Goal: Navigation & Orientation: Find specific page/section

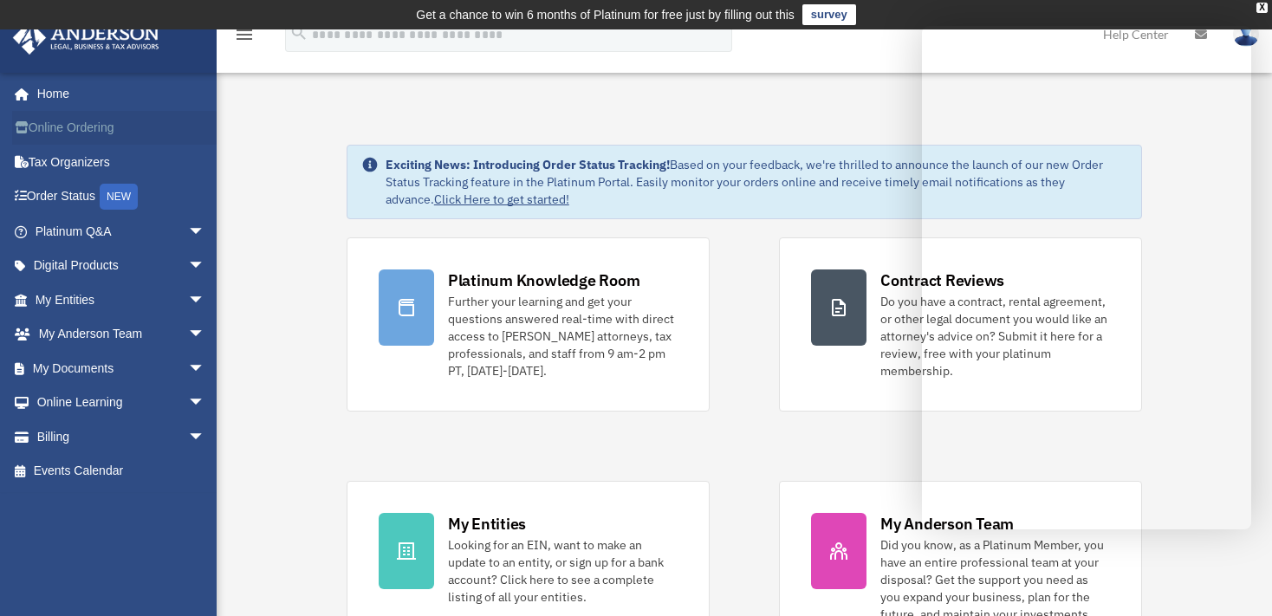
click at [105, 123] on link "Online Ordering" at bounding box center [121, 128] width 219 height 35
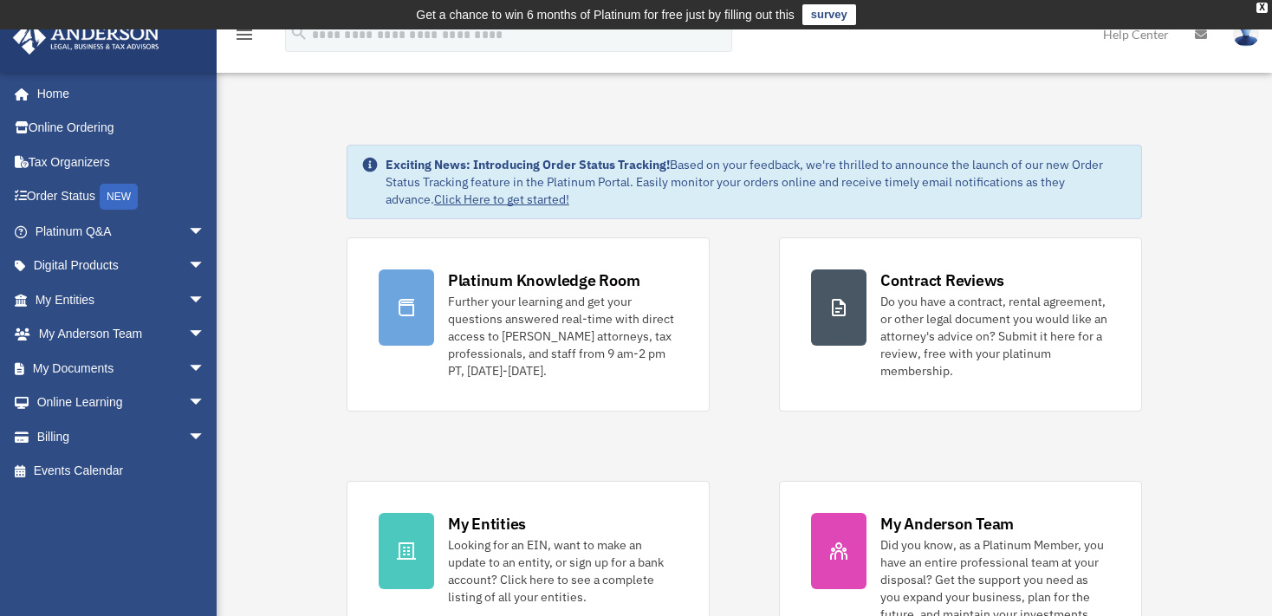
click at [188, 227] on span "arrow_drop_down" at bounding box center [205, 232] width 35 height 36
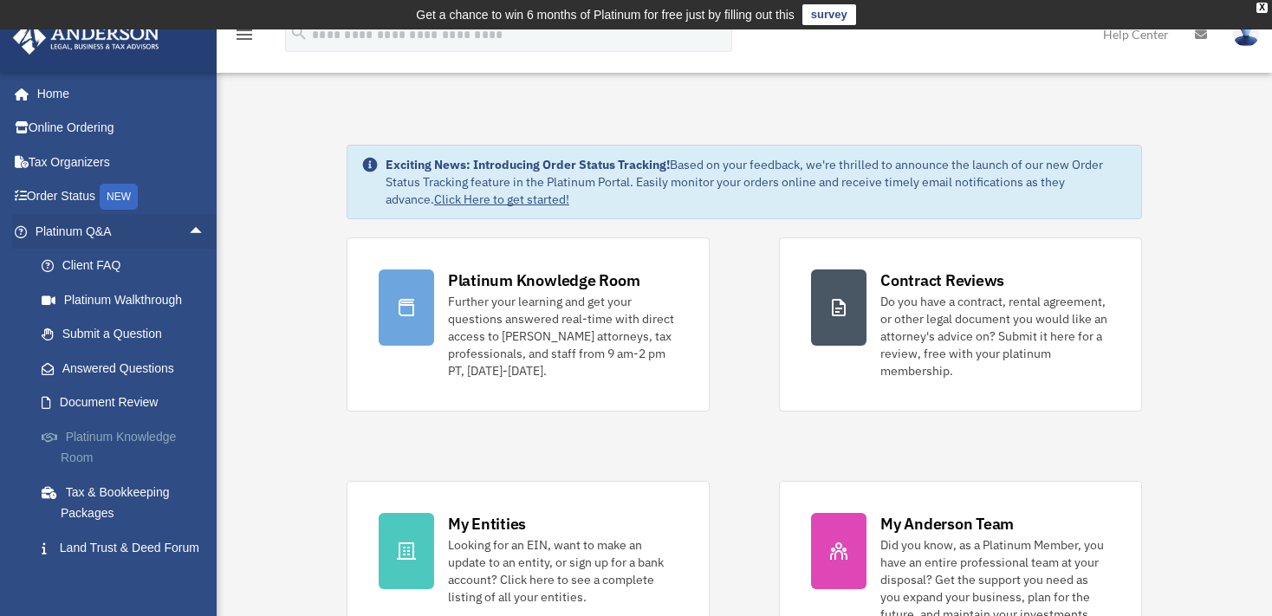
drag, startPoint x: 106, startPoint y: 449, endPoint x: 535, endPoint y: 345, distance: 442.1
click at [107, 448] on link "Platinum Knowledge Room" at bounding box center [127, 446] width 207 height 55
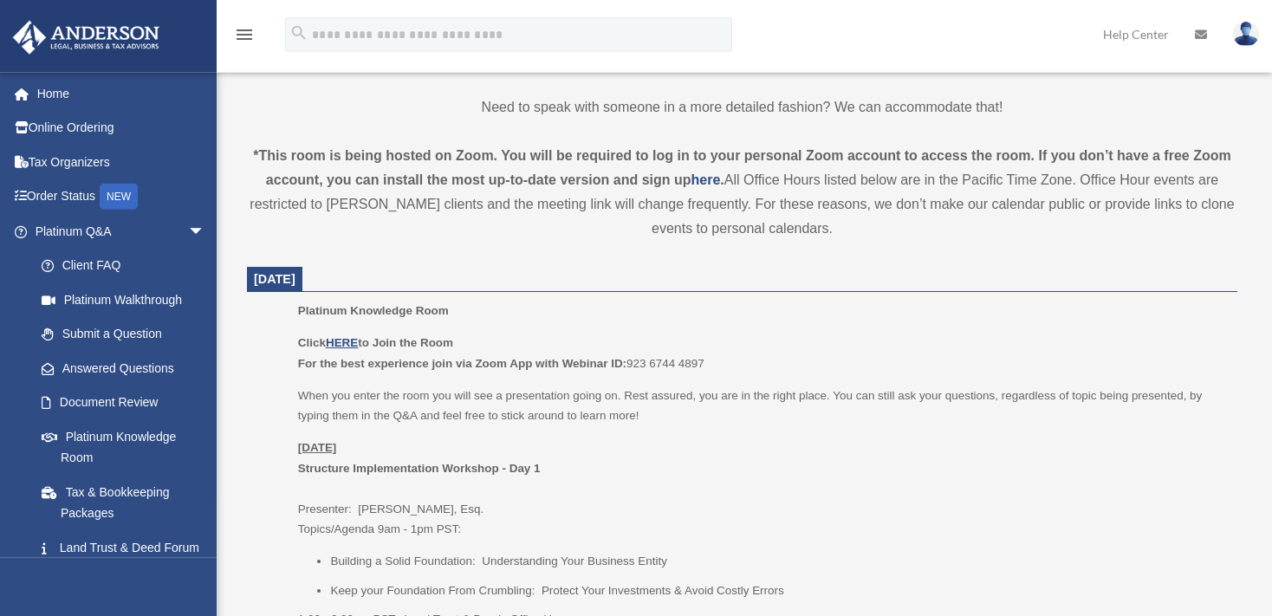
scroll to position [640, 0]
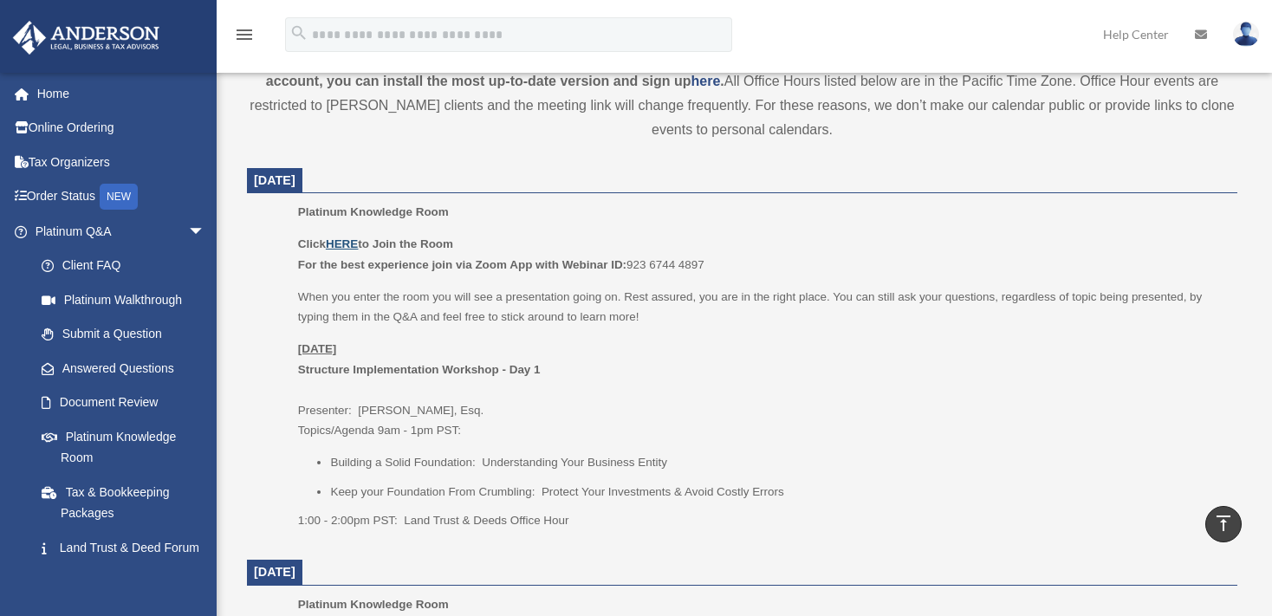
click at [350, 246] on u "HERE" at bounding box center [342, 243] width 32 height 13
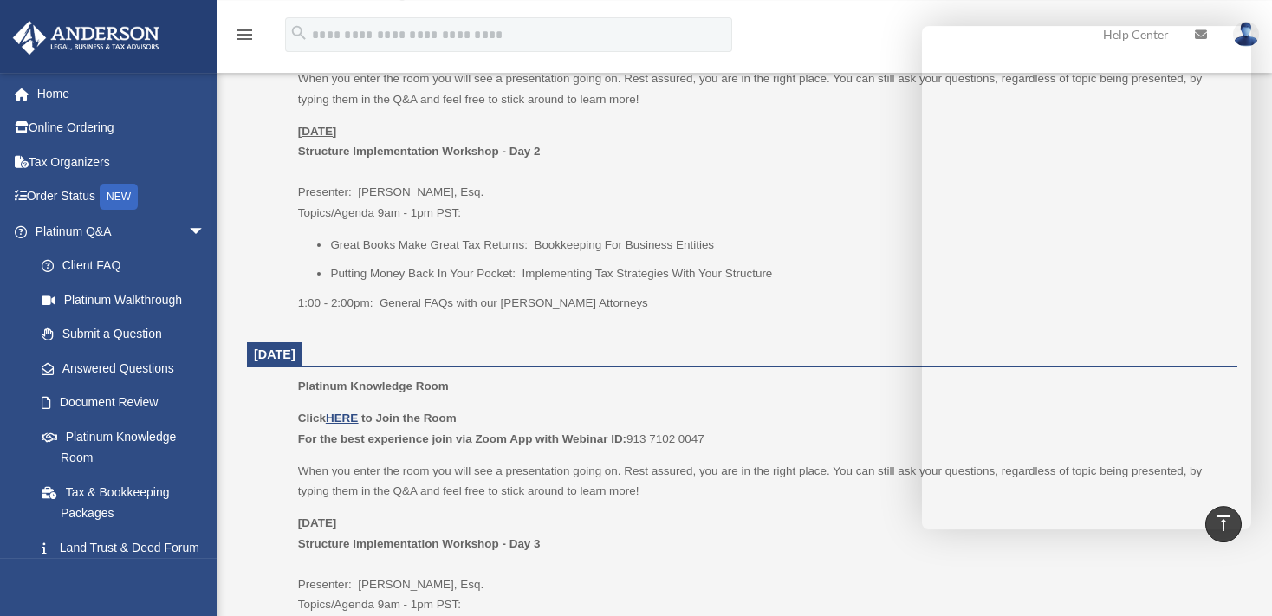
scroll to position [1463, 0]
